Goal: Information Seeking & Learning: Find specific fact

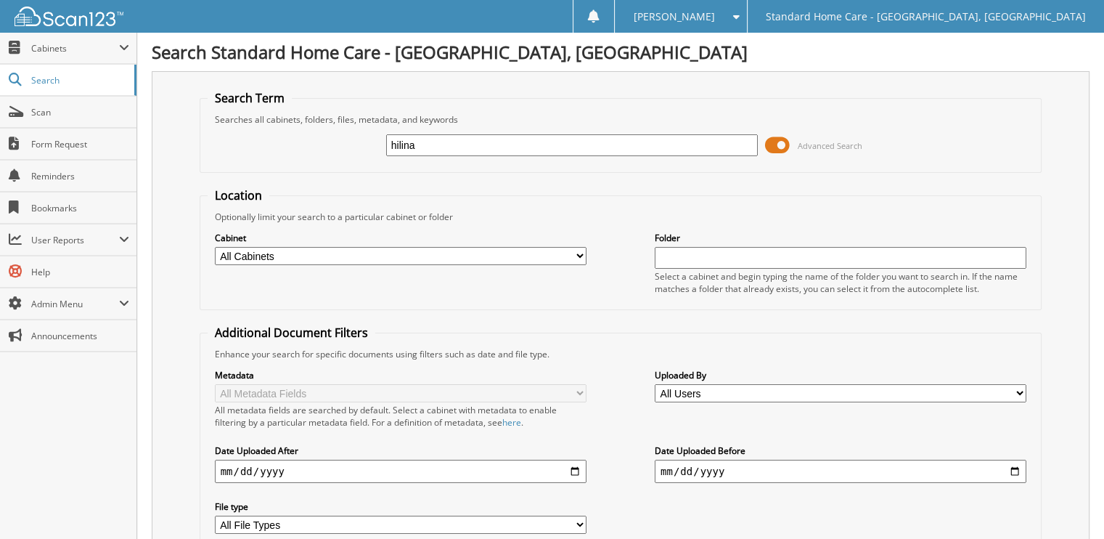
type input "hilina"
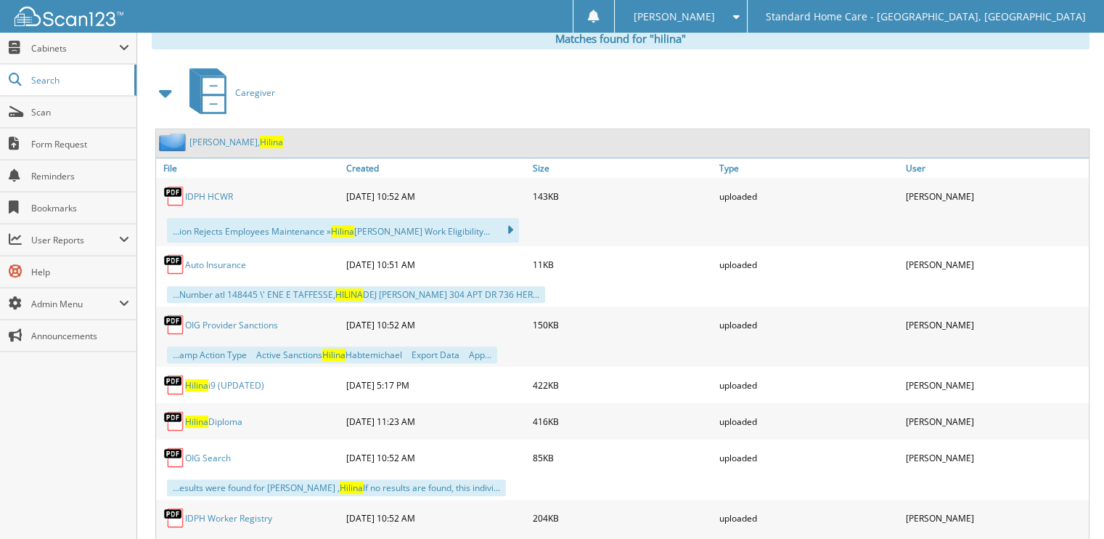
scroll to position [584, 0]
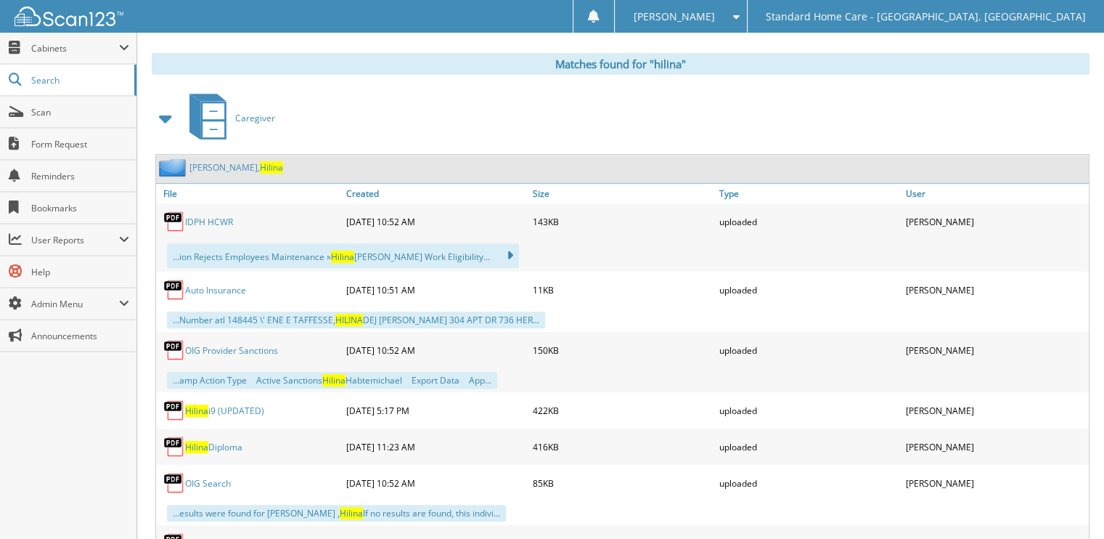
click at [227, 161] on link "[PERSON_NAME]" at bounding box center [237, 167] width 94 height 12
